Goal: Information Seeking & Learning: Learn about a topic

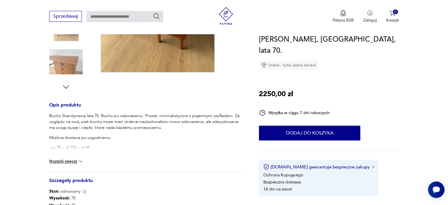
click at [80, 162] on img at bounding box center [81, 161] width 6 height 6
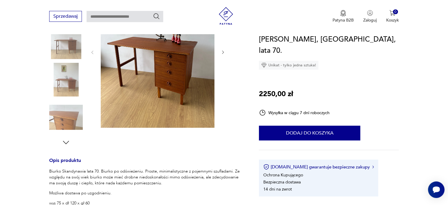
scroll to position [59, 0]
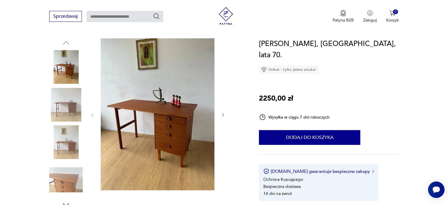
click at [222, 113] on icon "button" at bounding box center [223, 115] width 2 height 4
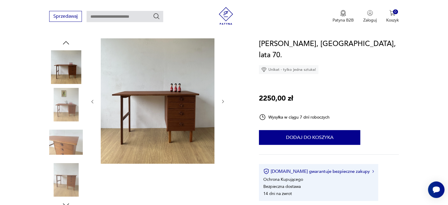
click at [224, 101] on icon "button" at bounding box center [223, 101] width 5 height 5
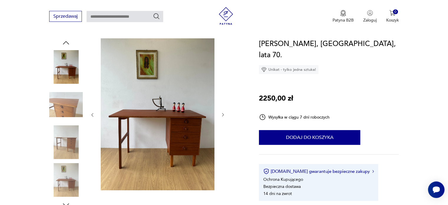
click at [224, 101] on div at bounding box center [157, 114] width 135 height 153
click at [223, 115] on icon "button" at bounding box center [223, 114] width 5 height 5
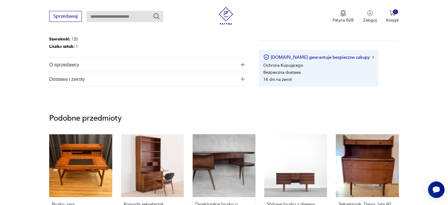
scroll to position [324, 0]
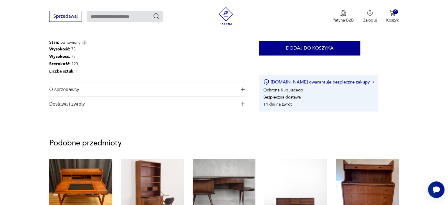
click at [244, 103] on img "button" at bounding box center [243, 104] width 4 height 4
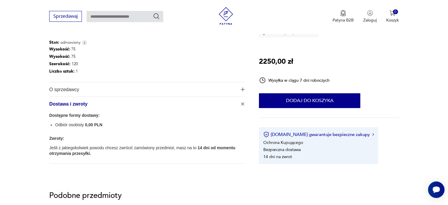
click at [244, 103] on img "button" at bounding box center [243, 104] width 6 height 6
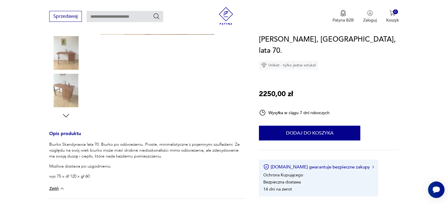
scroll to position [88, 0]
